Goal: Find specific page/section

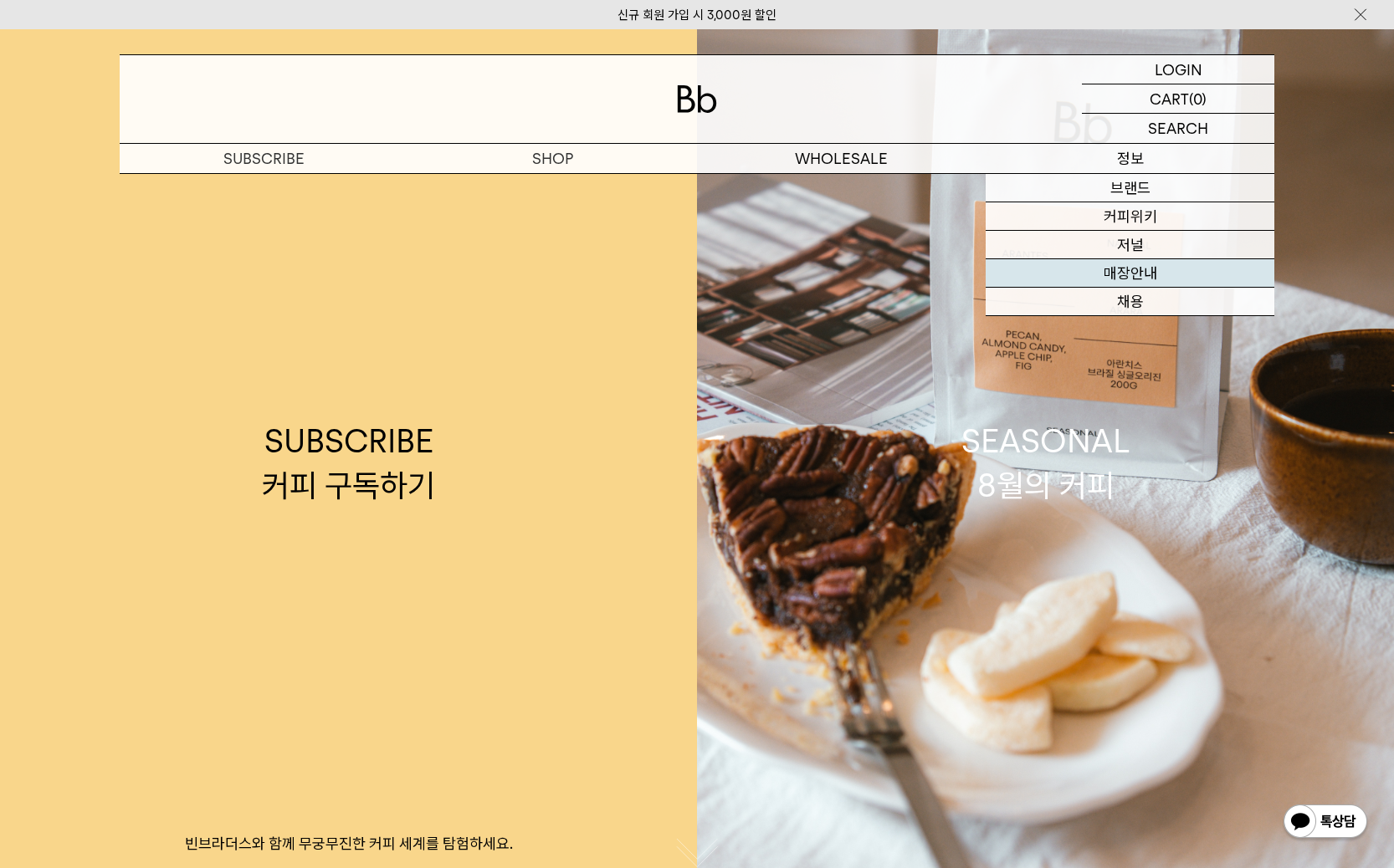
click at [1107, 279] on link "매장안내" at bounding box center [1130, 274] width 289 height 29
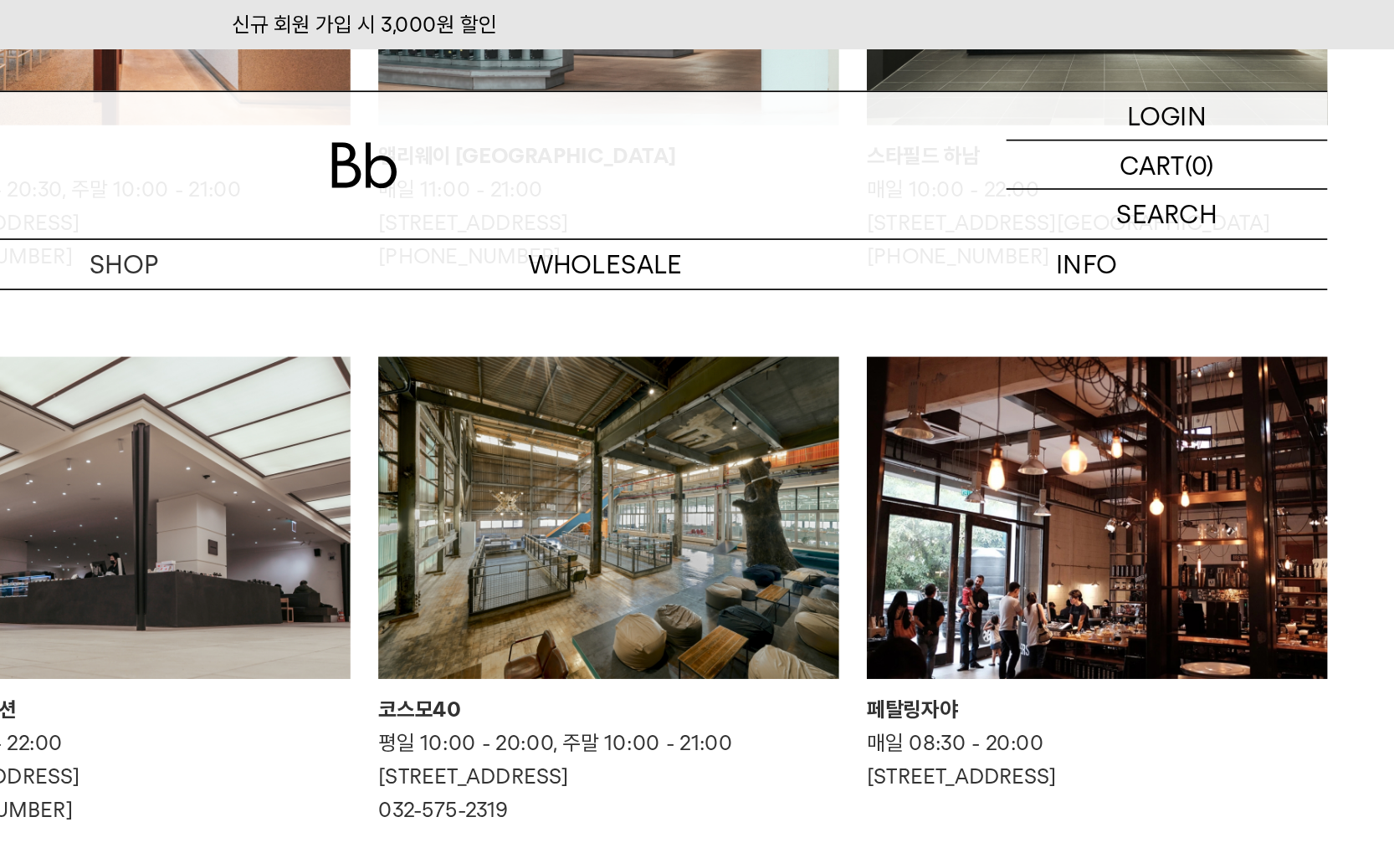
scroll to position [752, 0]
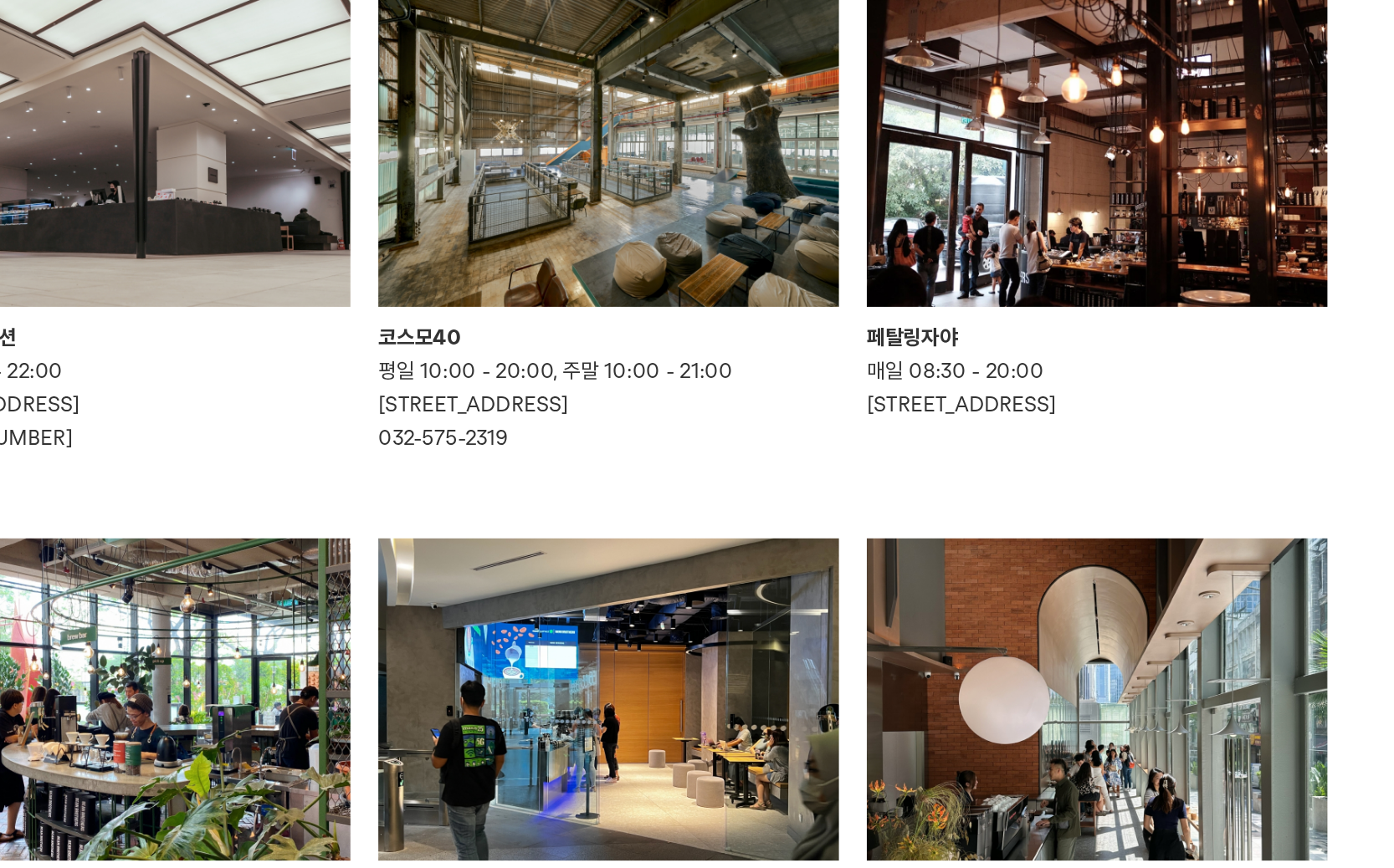
click at [804, 408] on img at bounding box center [844, 336] width 276 height 193
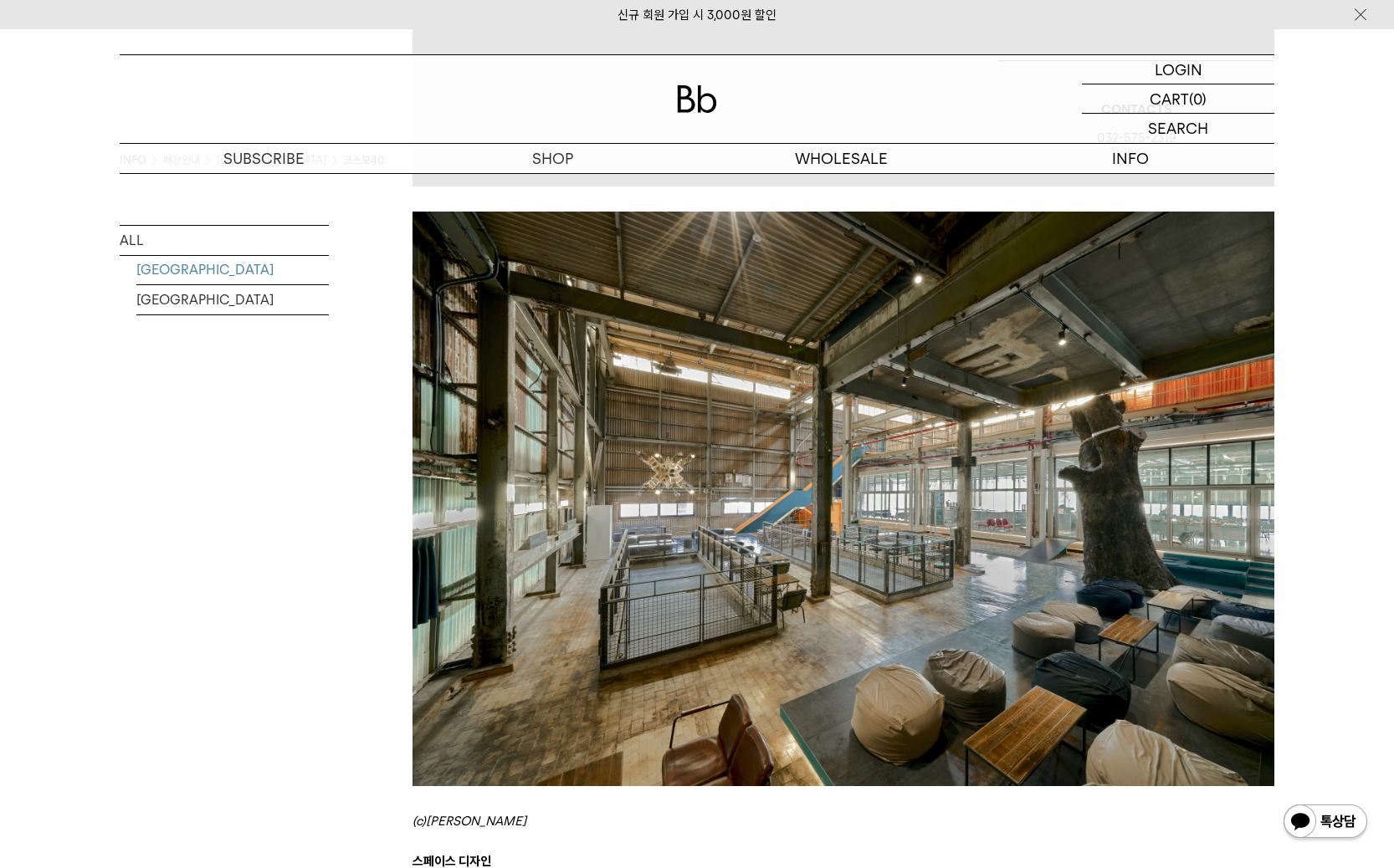
scroll to position [835, 0]
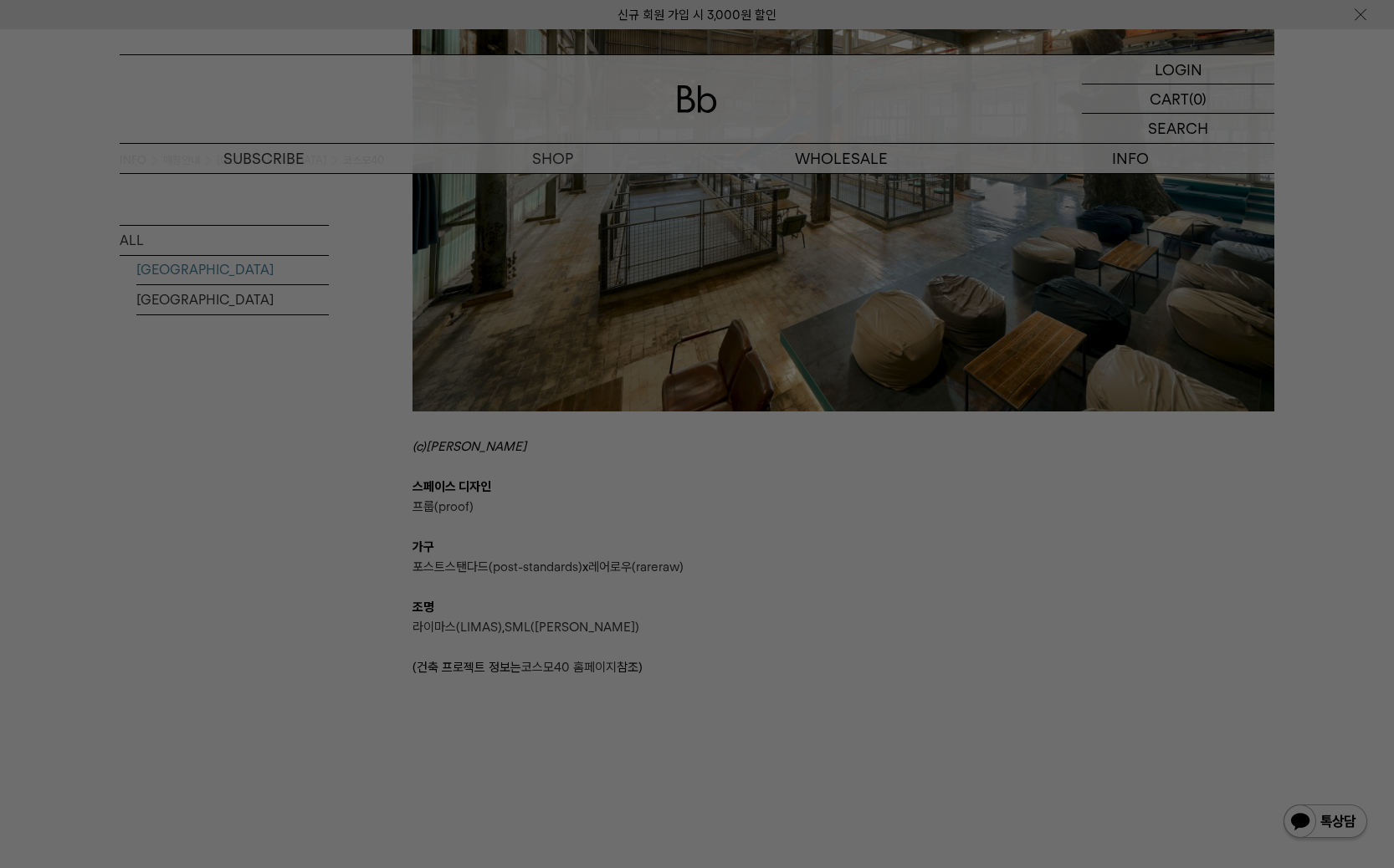
click at [673, 382] on div at bounding box center [697, 434] width 1394 height 868
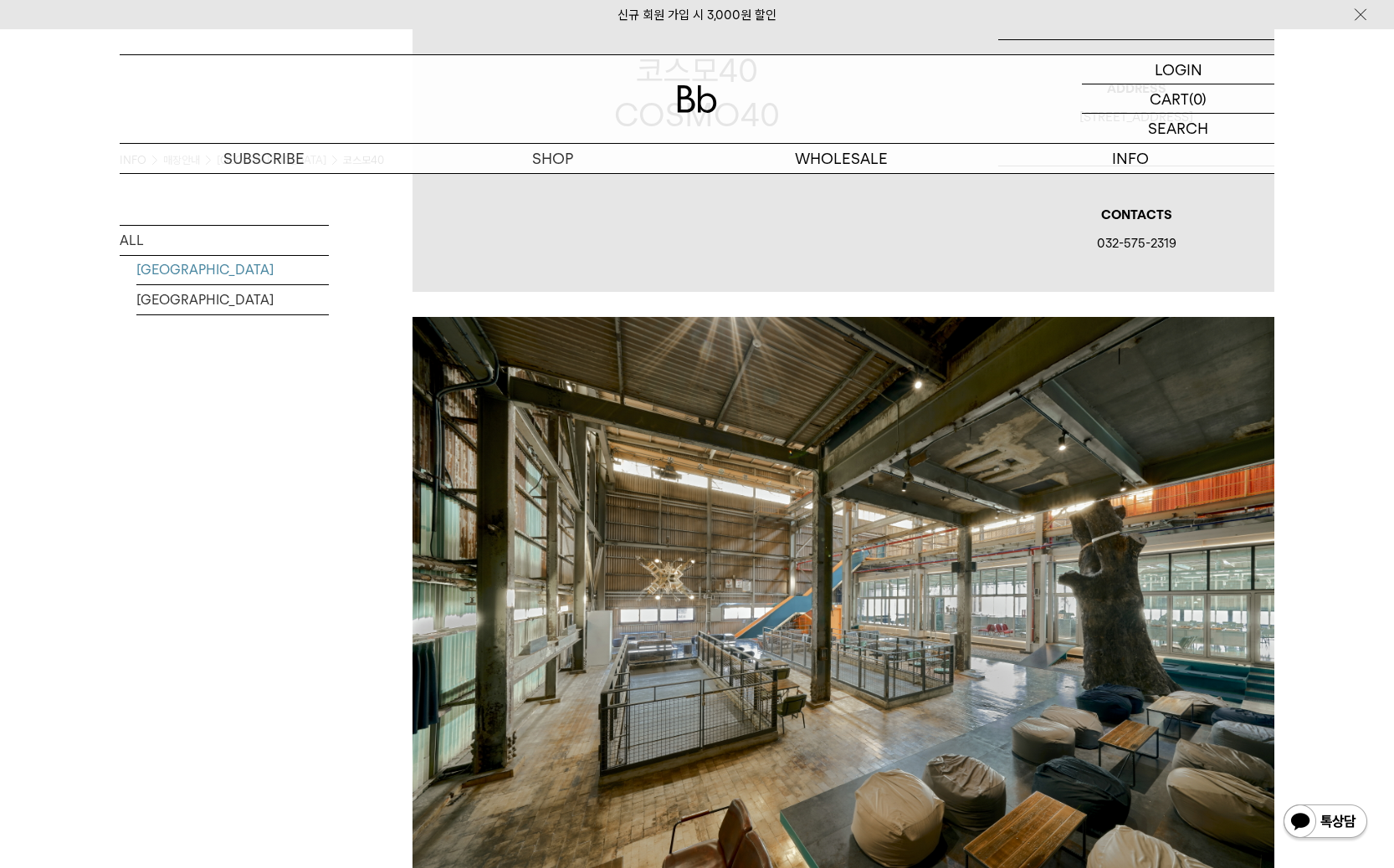
scroll to position [359, 0]
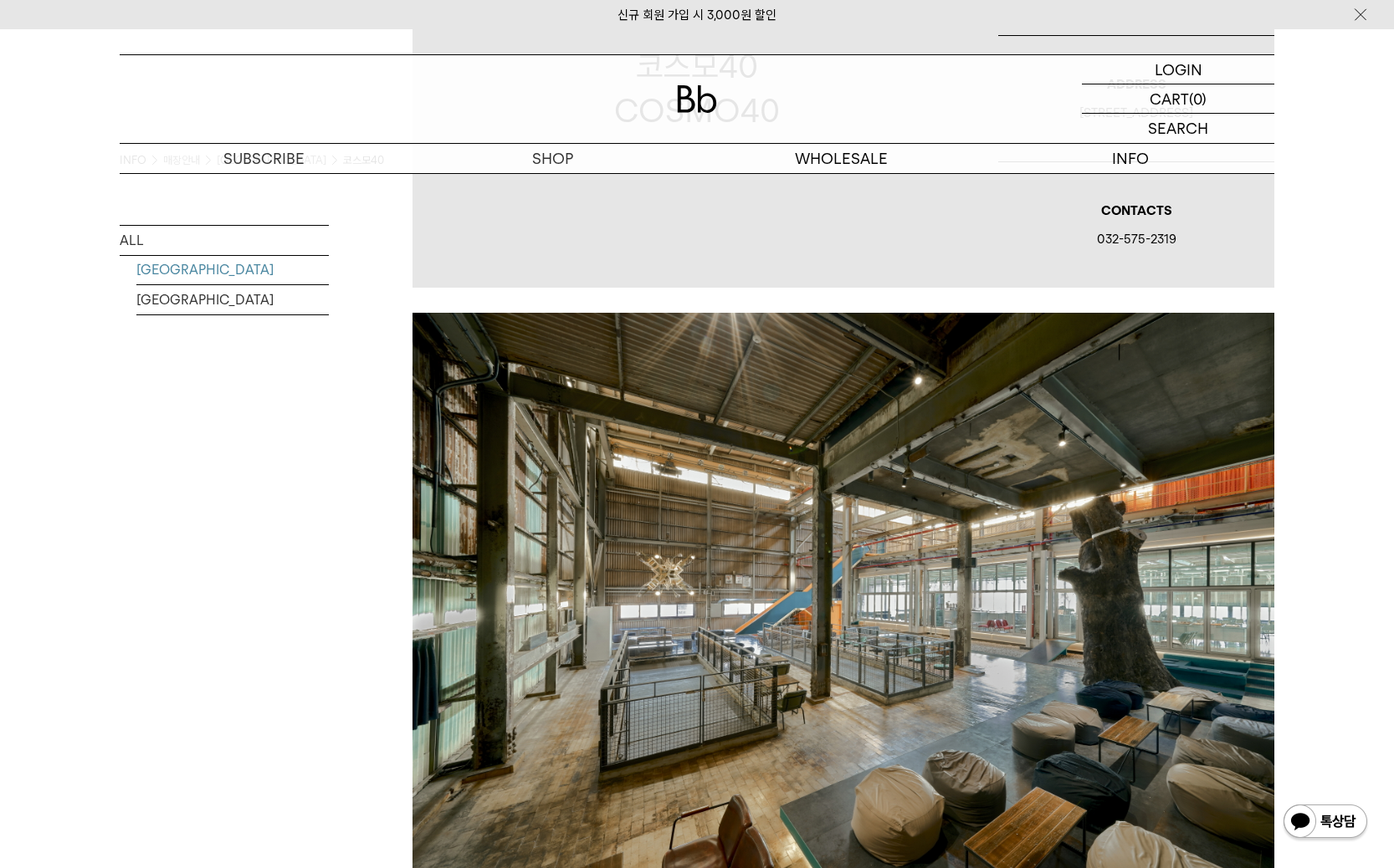
click at [444, 478] on img at bounding box center [843, 601] width 862 height 574
click at [586, 742] on img at bounding box center [843, 601] width 862 height 574
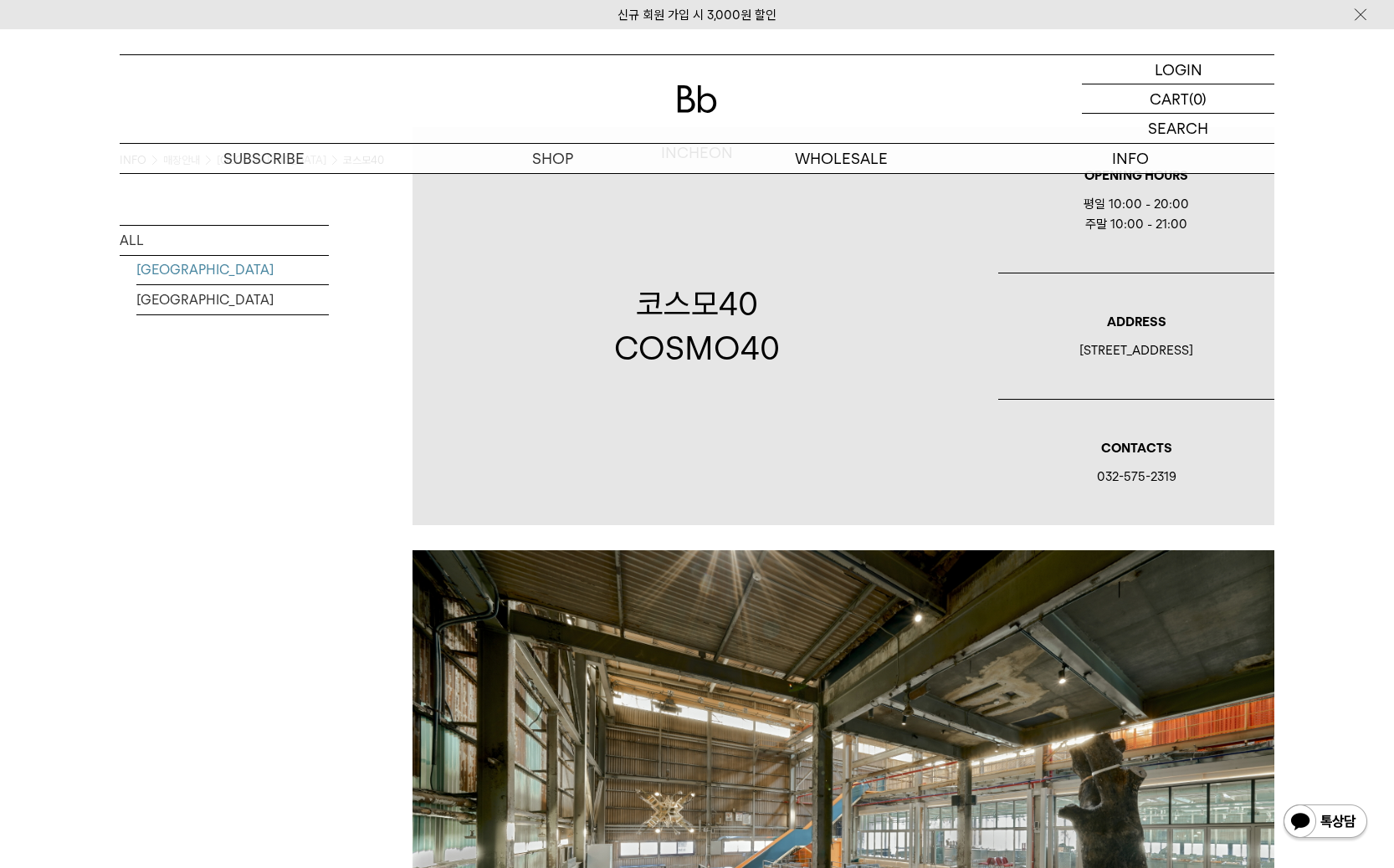
scroll to position [22, 0]
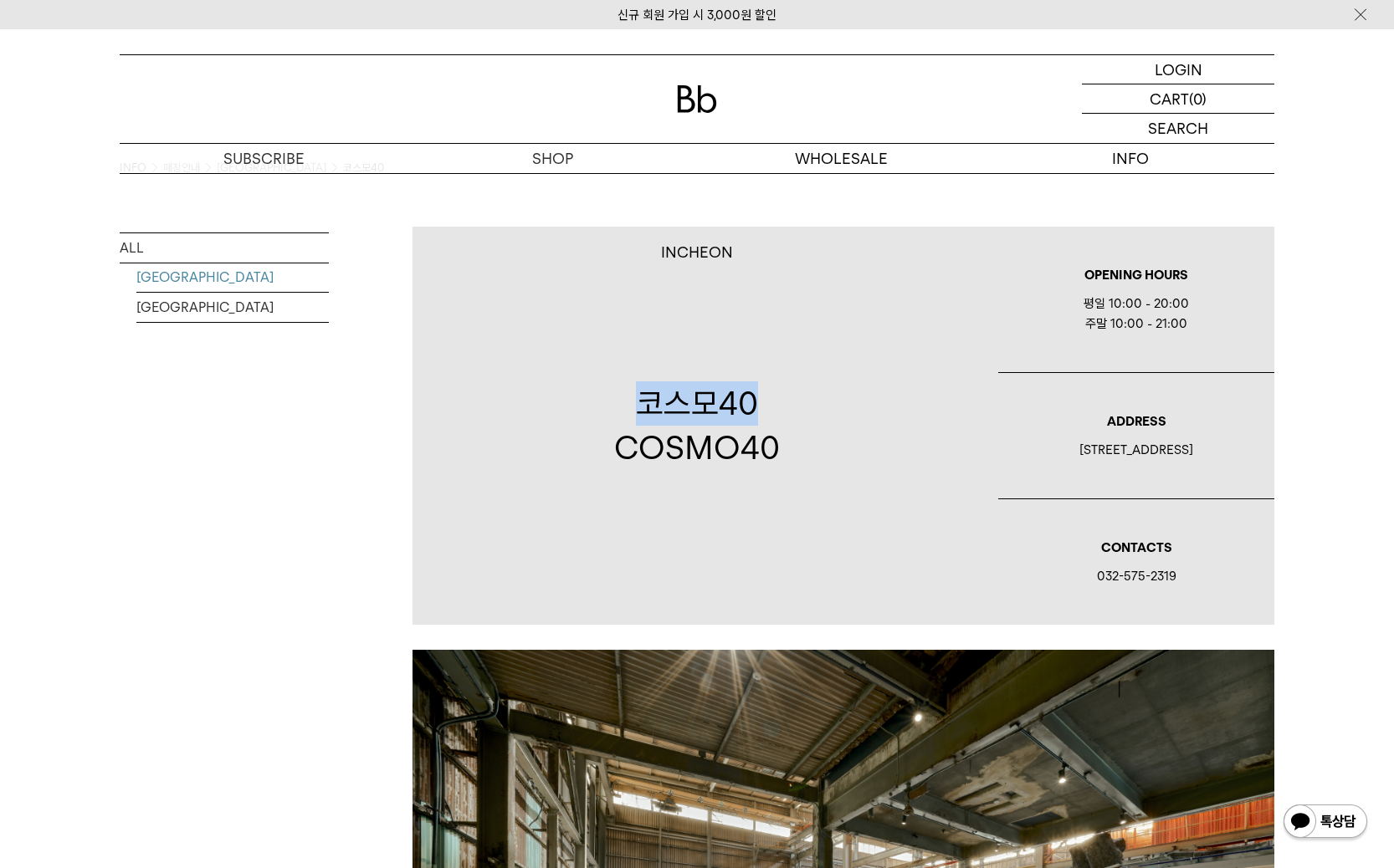
drag, startPoint x: 785, startPoint y: 411, endPoint x: 620, endPoint y: 411, distance: 165.0
click at [620, 411] on div "INCHEON 코스모40 COSMO40" at bounding box center [697, 426] width 585 height 399
copy p "코스모40"
